Goal: Find contact information: Find contact information

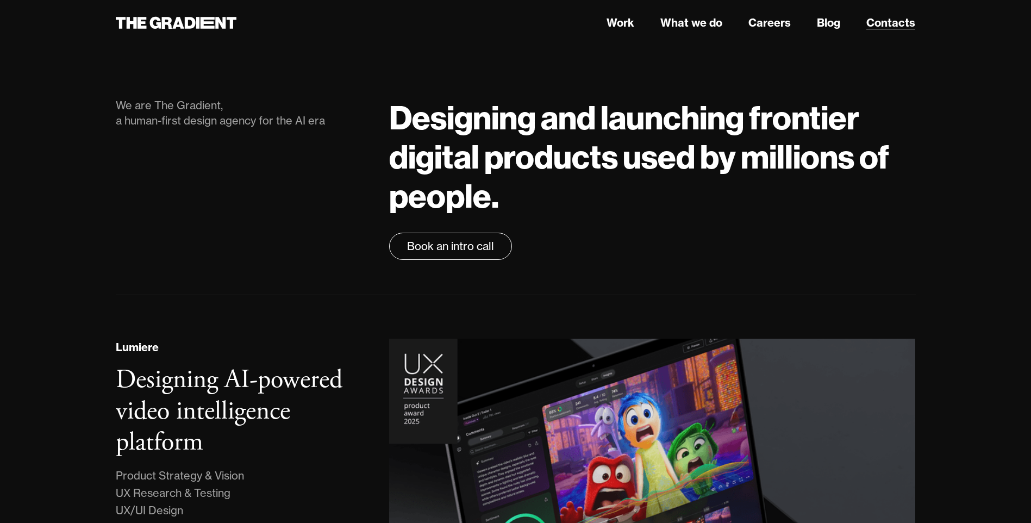
click at [896, 28] on link "Contacts" at bounding box center [890, 23] width 49 height 16
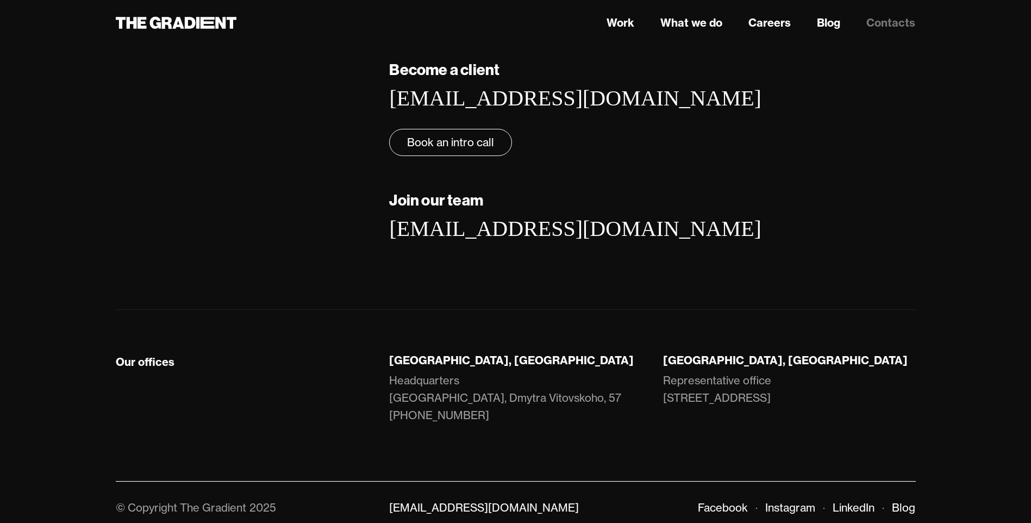
scroll to position [124, 0]
